Goal: Obtain resource: Download file/media

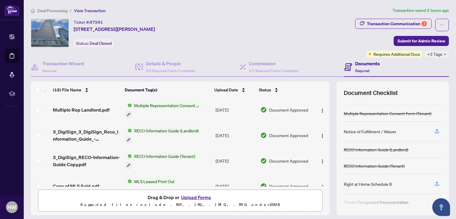
scroll to position [238, 0]
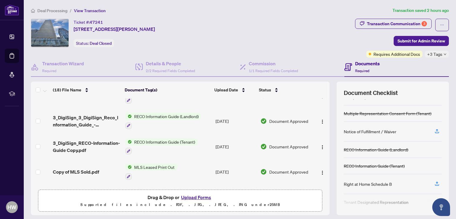
click at [197, 197] on button "Upload Forms" at bounding box center [197, 198] width 34 height 8
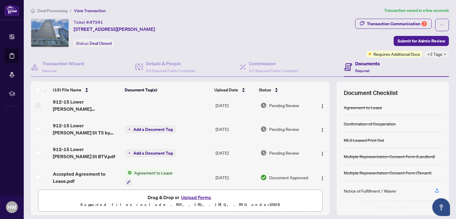
scroll to position [0, 0]
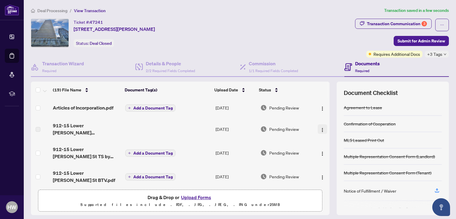
click at [320, 129] on img "button" at bounding box center [322, 130] width 5 height 5
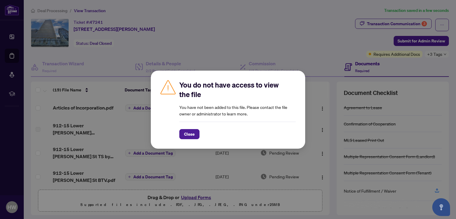
click at [273, 34] on div "You do not have access to view the file You have not been added to this file. P…" at bounding box center [228, 109] width 456 height 219
click at [184, 134] on span "Close" at bounding box center [189, 135] width 11 height 10
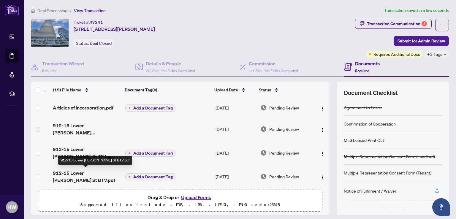
click at [84, 172] on span "912-15 Lower Jarvis St BTV.pdf" at bounding box center [86, 177] width 67 height 14
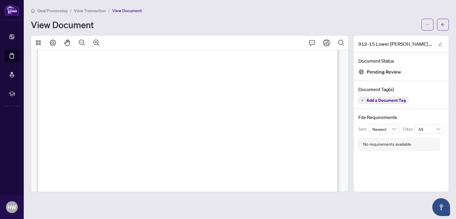
scroll to position [111, 0]
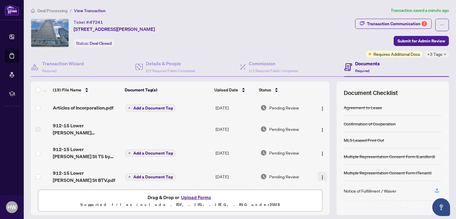
click at [320, 178] on img "button" at bounding box center [322, 177] width 5 height 5
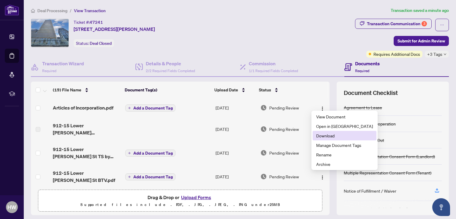
click at [328, 138] on span "Download" at bounding box center [345, 136] width 57 height 7
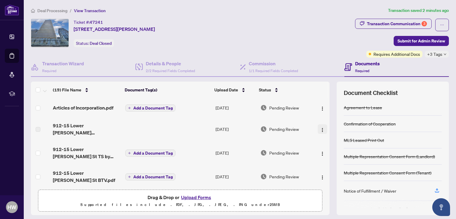
click at [320, 131] on img "button" at bounding box center [322, 130] width 5 height 5
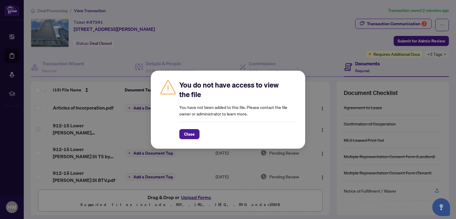
click at [301, 45] on div "You do not have access to view the file You have not been added to this file. P…" at bounding box center [228, 109] width 456 height 219
click at [194, 131] on span "Close" at bounding box center [189, 135] width 11 height 10
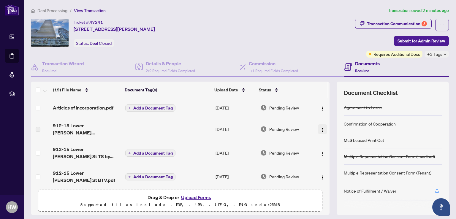
click at [320, 129] on img "button" at bounding box center [322, 130] width 5 height 5
click at [0, 0] on div "You do not have access to view the file You have not been added to this file. P…" at bounding box center [0, 0] width 0 height 0
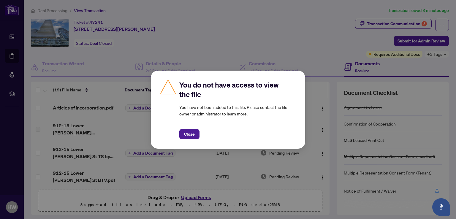
click at [193, 133] on span "Close" at bounding box center [189, 135] width 11 height 10
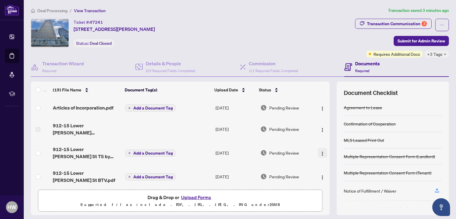
click at [320, 153] on img "button" at bounding box center [322, 154] width 5 height 5
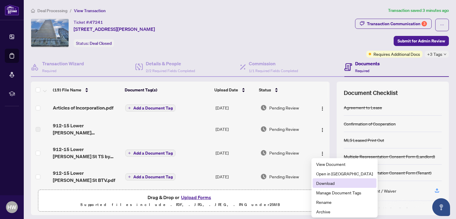
click at [326, 180] on li "Download" at bounding box center [345, 184] width 64 height 10
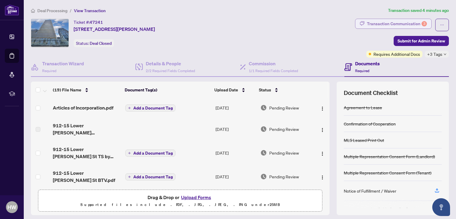
click at [397, 23] on div "Transaction Communication 3" at bounding box center [397, 24] width 60 height 10
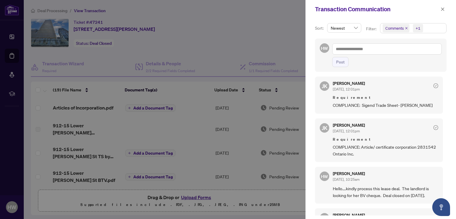
scroll to position [89, 0]
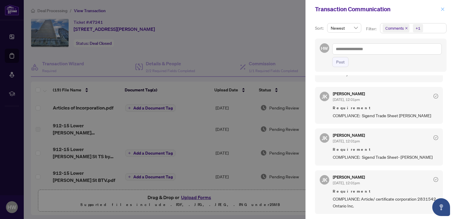
click at [443, 9] on icon "close" at bounding box center [443, 8] width 3 height 3
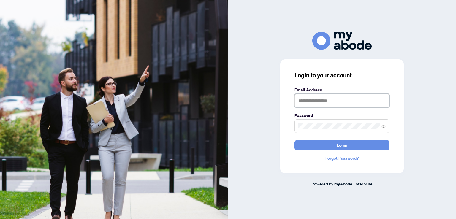
type input "**********"
drag, startPoint x: 360, startPoint y: 104, endPoint x: 296, endPoint y: 106, distance: 63.3
click at [296, 101] on input "**********" at bounding box center [342, 101] width 95 height 14
type input "*"
type input "**********"
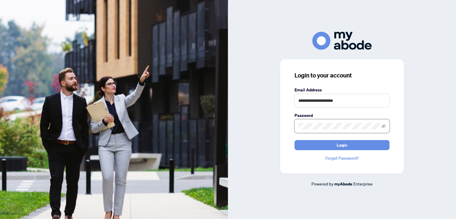
click at [289, 125] on div "**********" at bounding box center [343, 116] width 124 height 114
click at [306, 147] on button "Login" at bounding box center [342, 145] width 95 height 10
